Goal: Go to known website: Access a specific website the user already knows

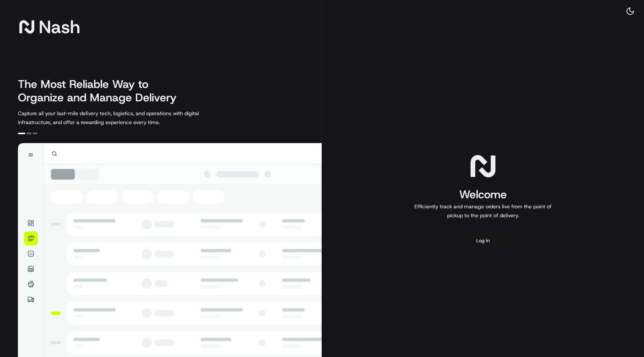
click at [478, 239] on button "Log in" at bounding box center [483, 241] width 60 height 18
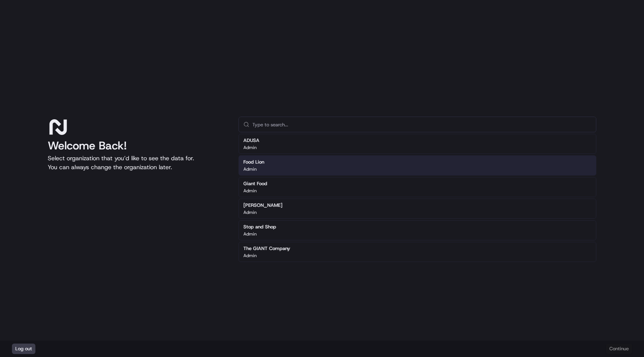
click at [356, 169] on div "Food Lion Admin" at bounding box center [418, 165] width 358 height 20
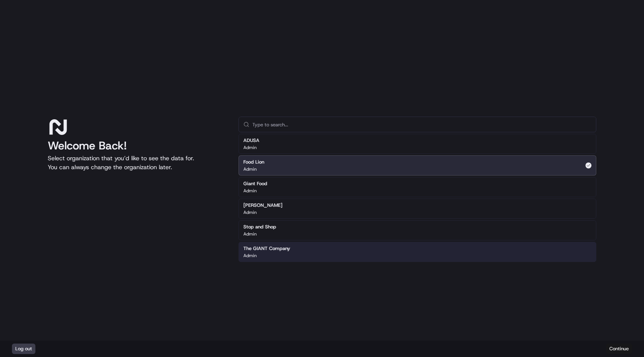
click at [618, 349] on button "Continue" at bounding box center [619, 349] width 26 height 10
